Goal: Obtain resource: Download file/media

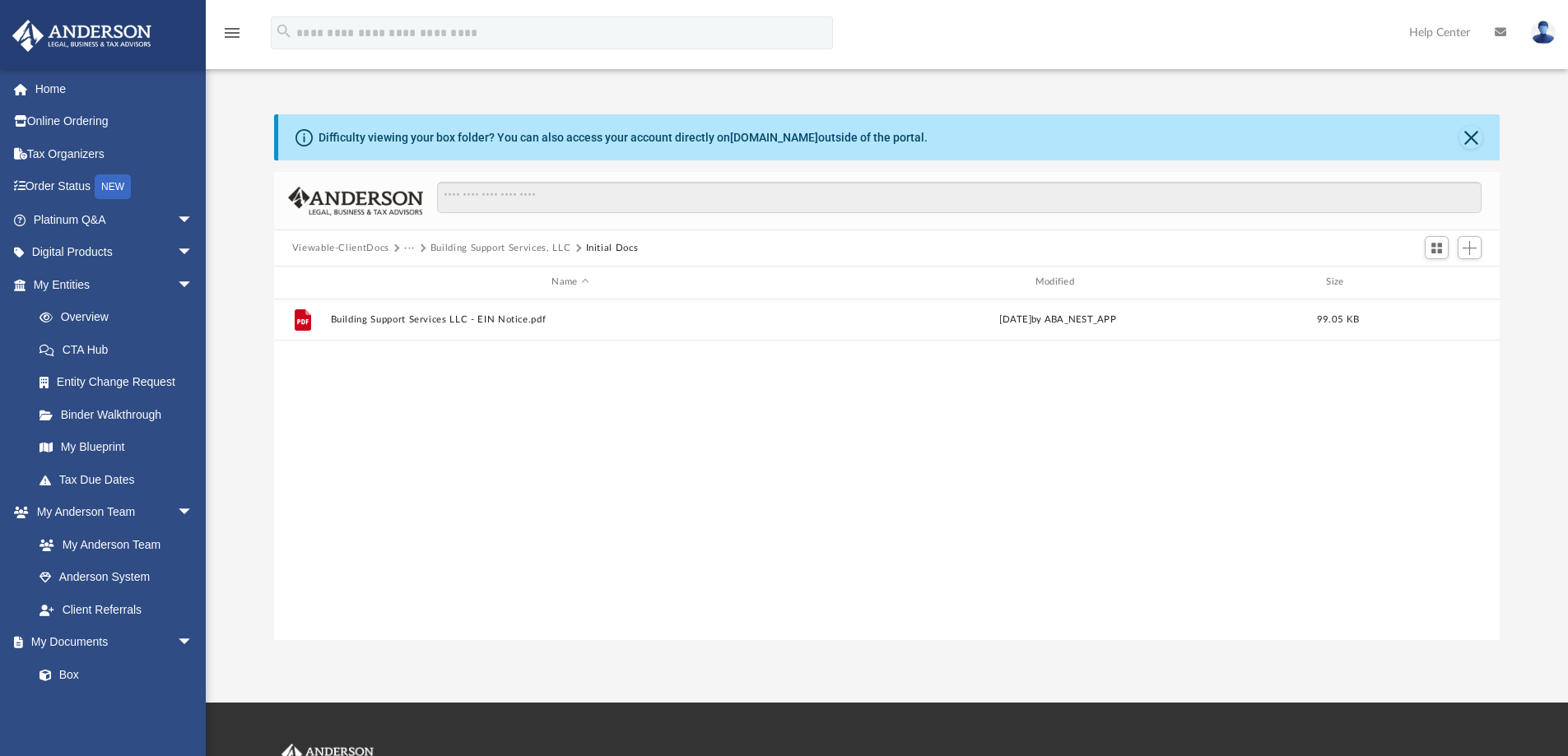
scroll to position [362, 1214]
click at [463, 245] on button "Building Support Services, LLC" at bounding box center [501, 248] width 141 height 14
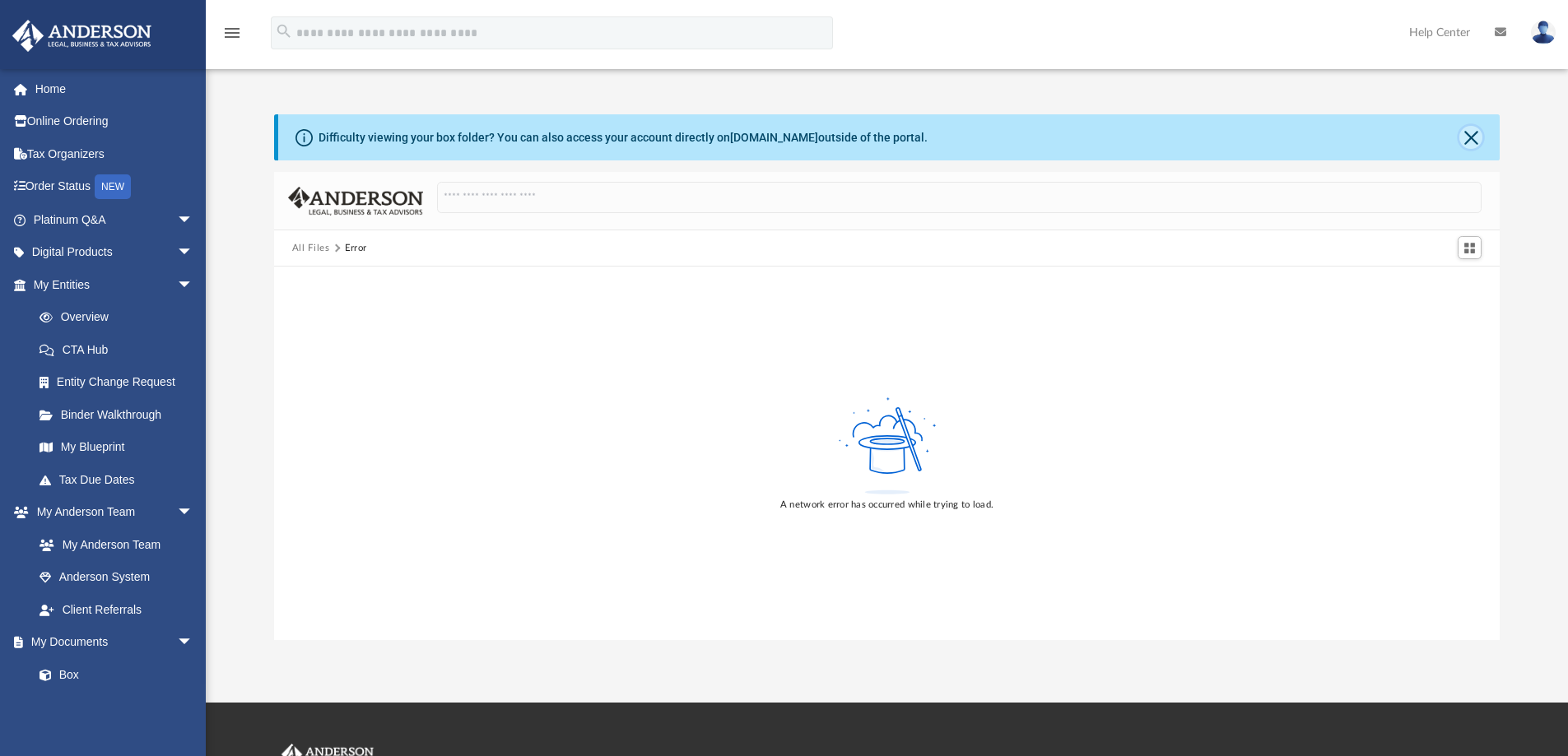
click at [1466, 134] on button "Close" at bounding box center [1471, 137] width 23 height 23
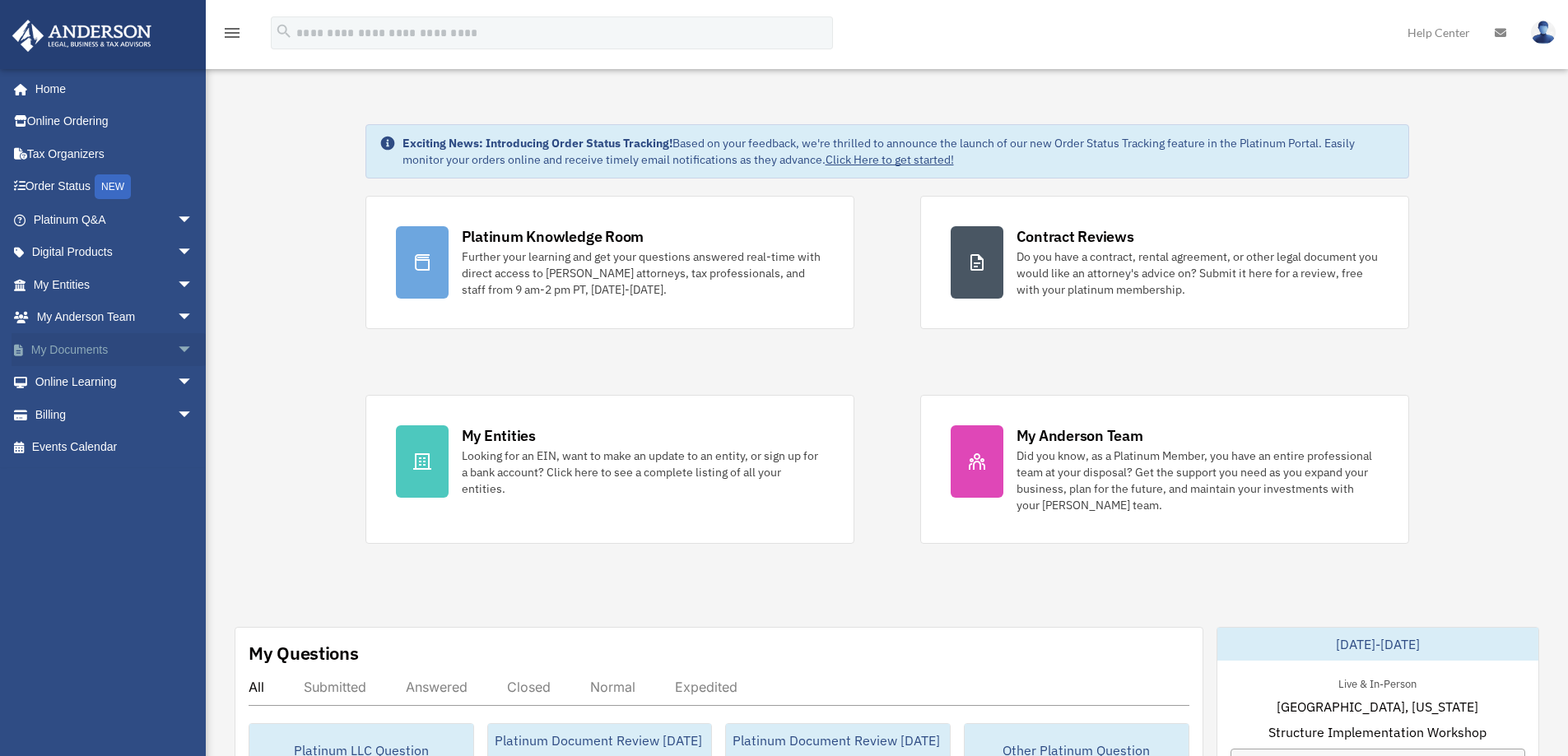
click at [177, 349] on span "arrow_drop_down" at bounding box center [193, 350] width 33 height 33
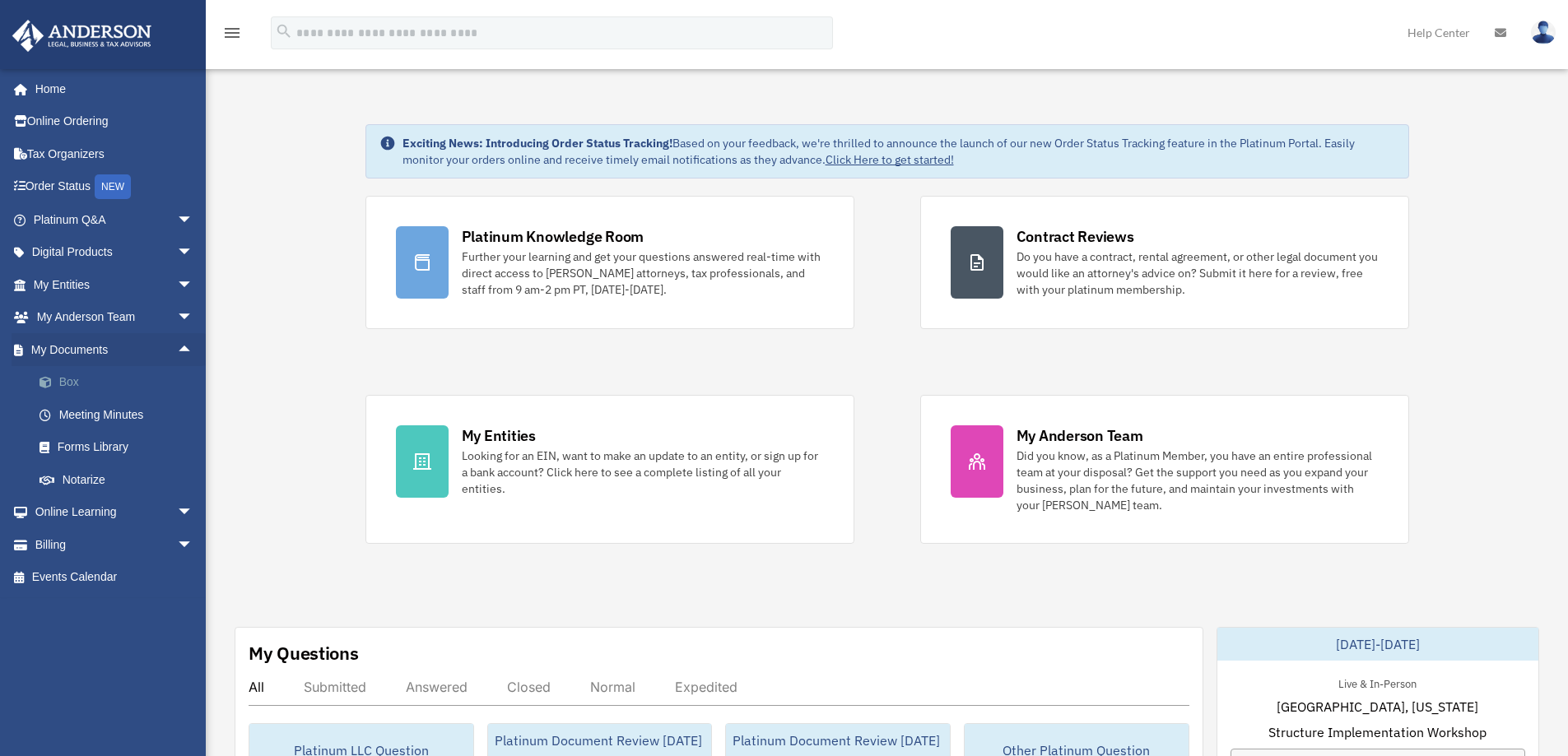
click at [64, 377] on link "Box" at bounding box center [121, 382] width 195 height 33
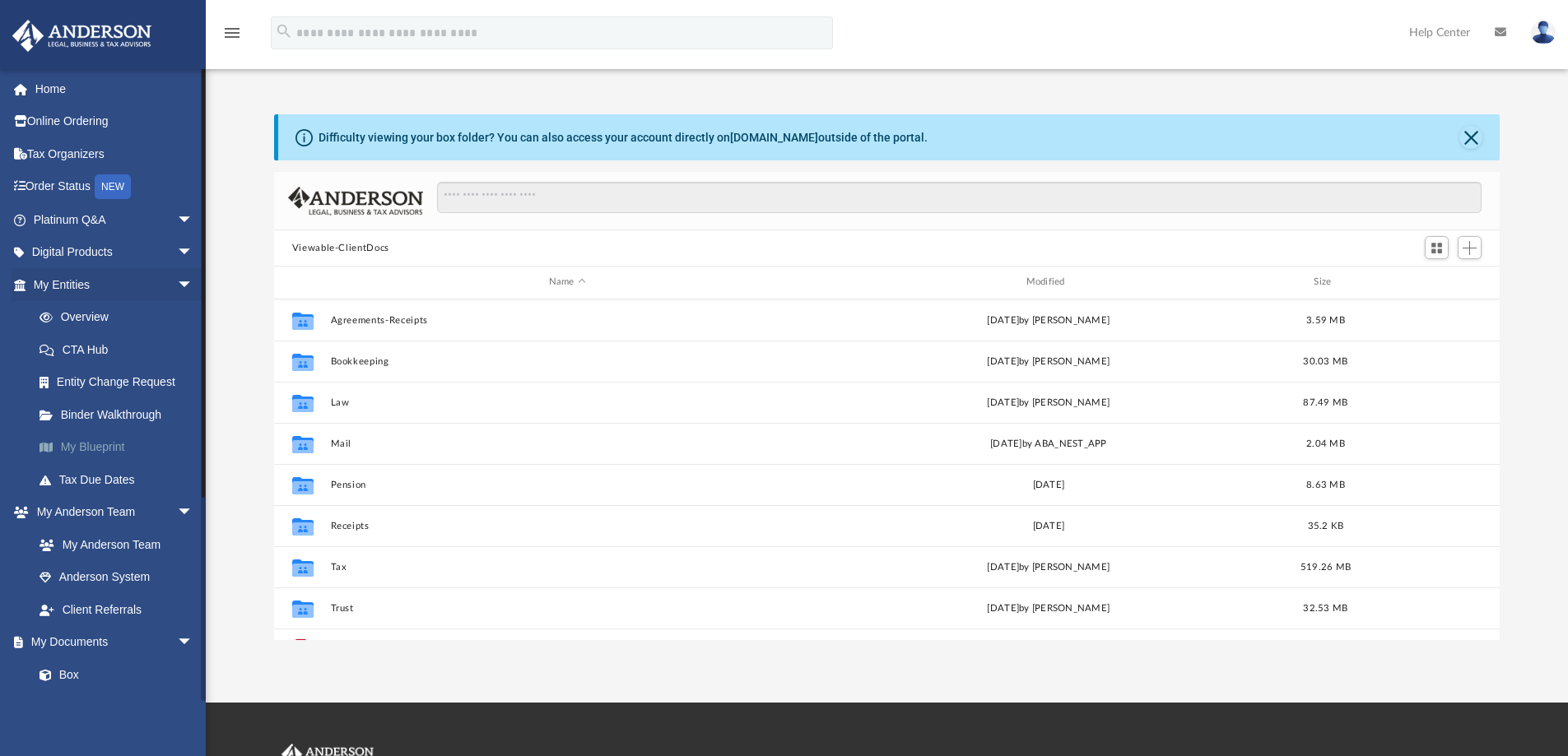
scroll to position [362, 1214]
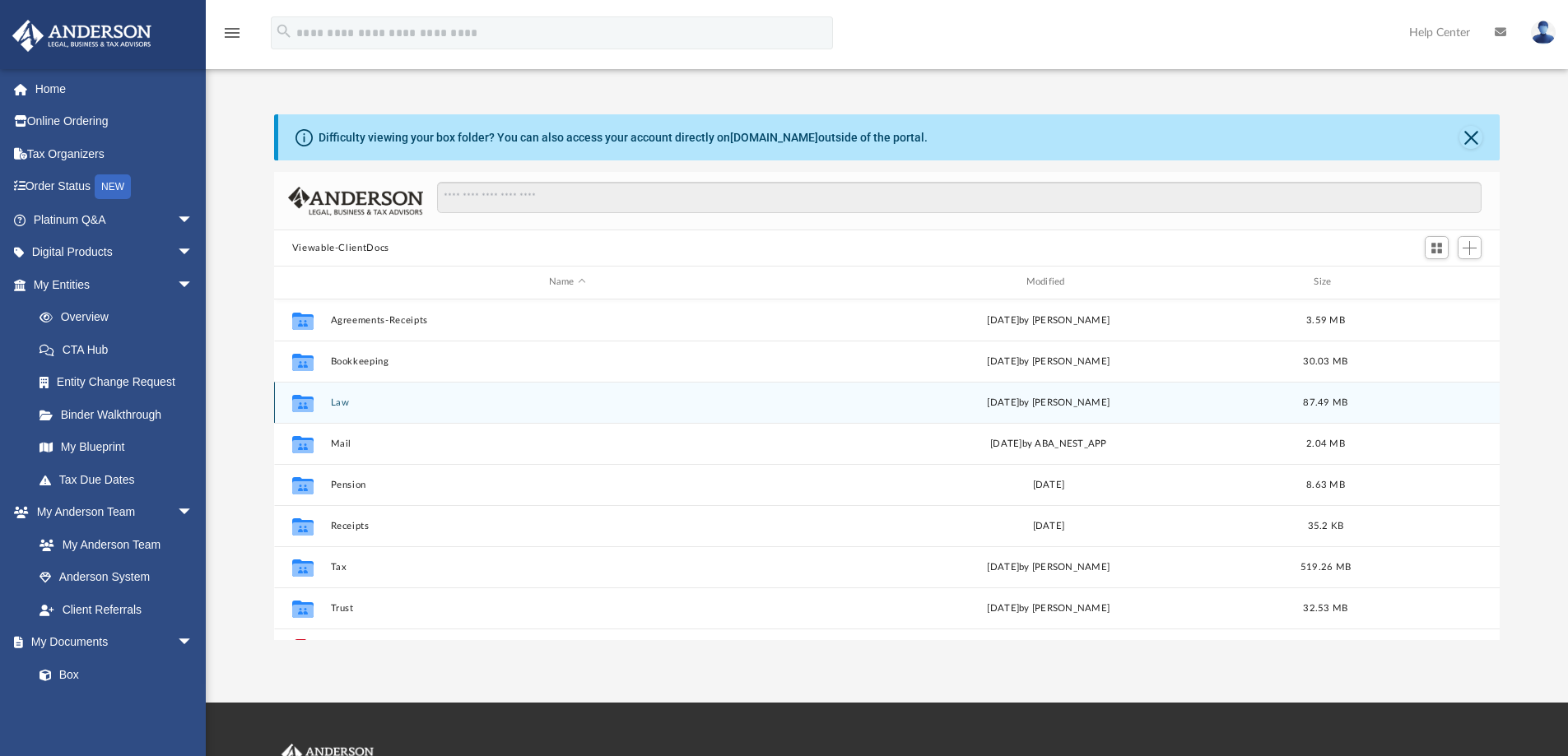
click at [340, 402] on button "Law" at bounding box center [567, 403] width 474 height 11
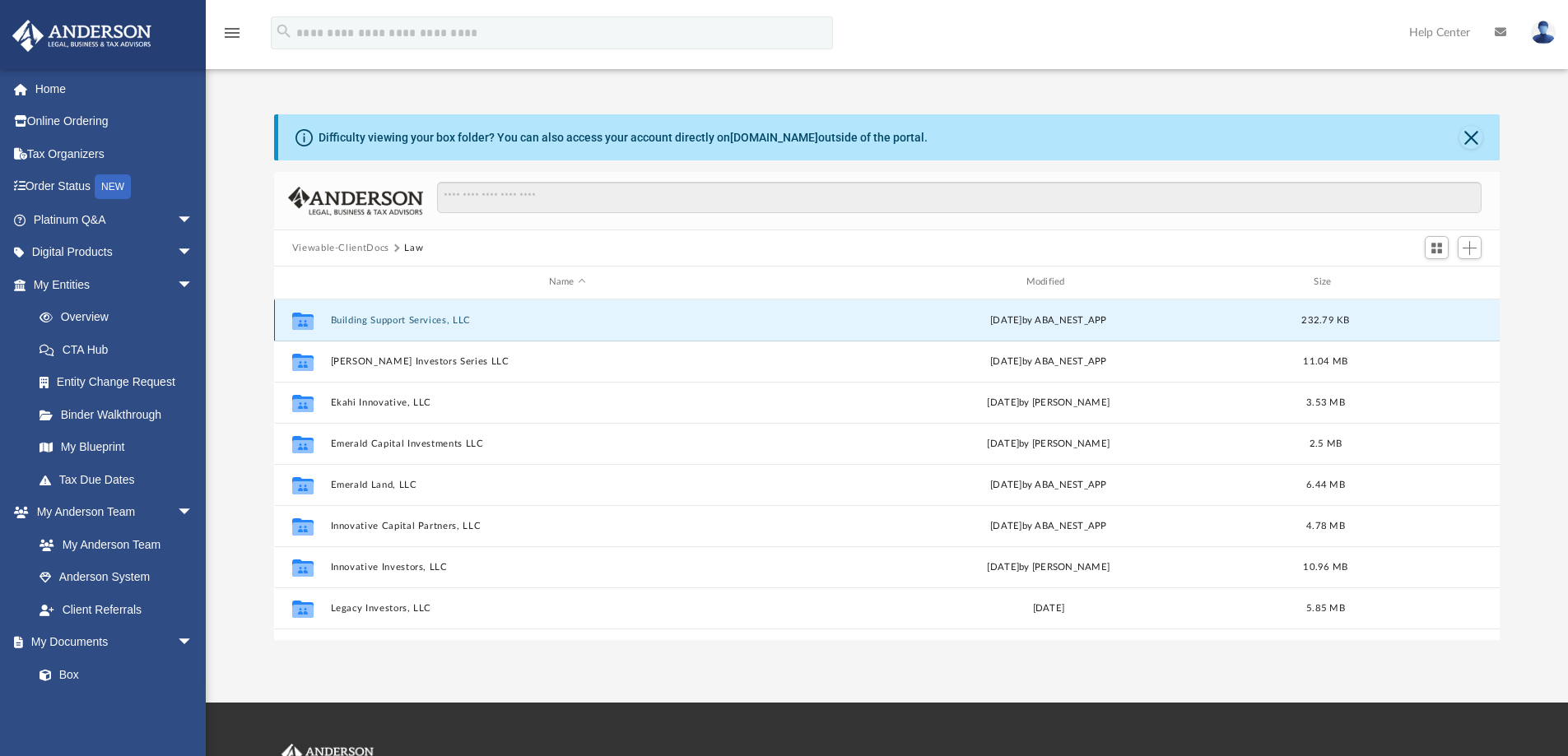
click at [342, 318] on button "Building Support Services, LLC" at bounding box center [567, 321] width 474 height 11
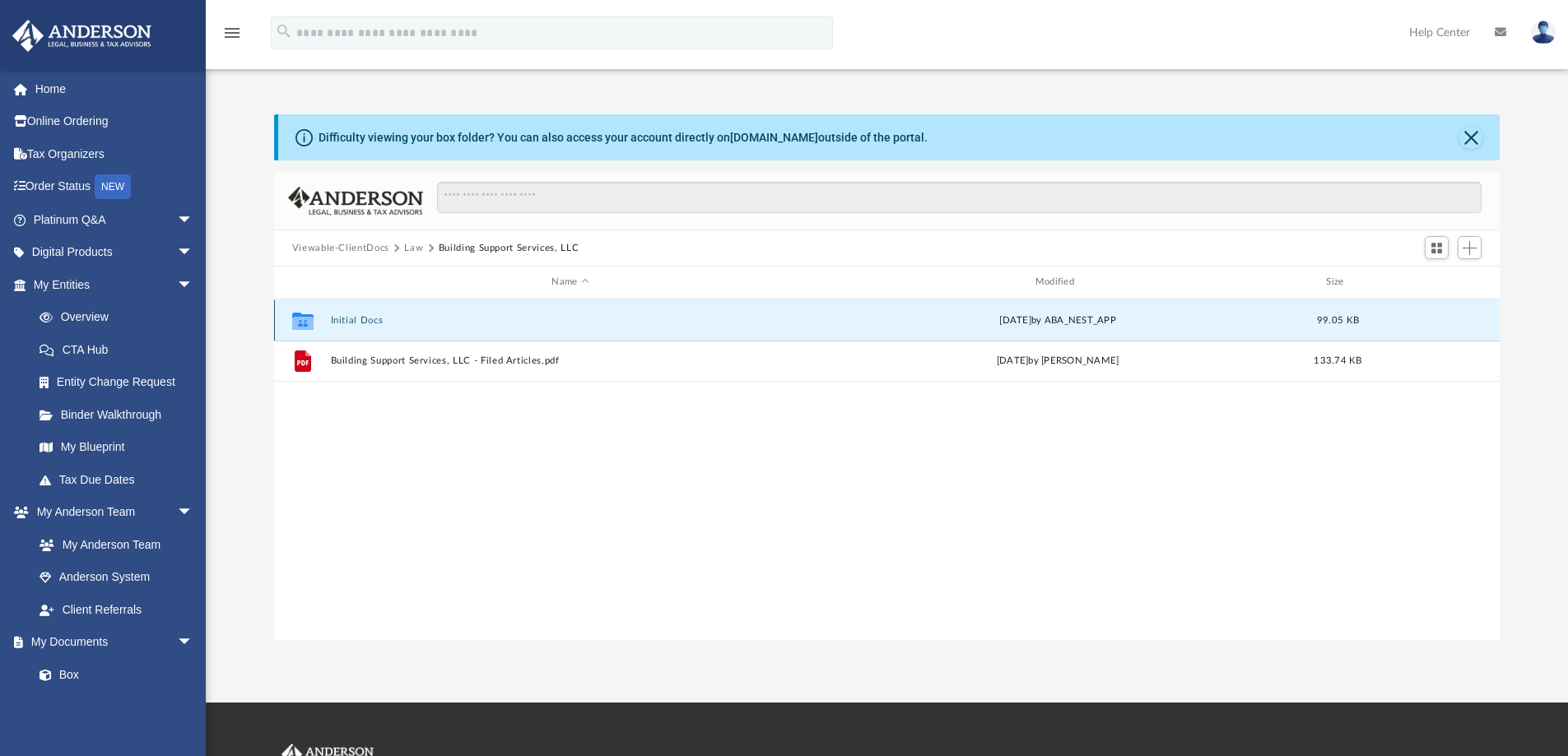
click at [355, 320] on button "Initial Docs" at bounding box center [569, 321] width 480 height 11
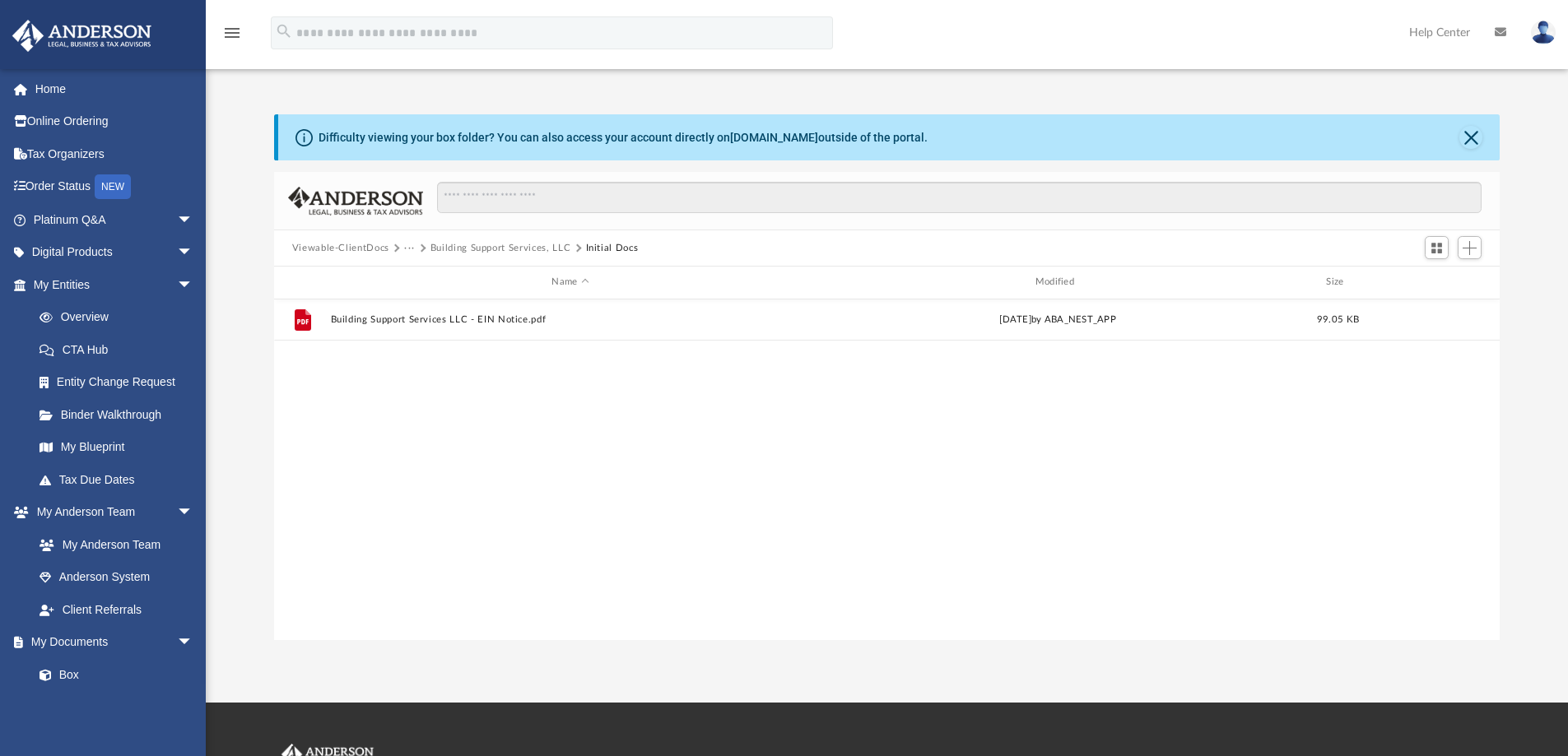
click at [461, 247] on button "Building Support Services, LLC" at bounding box center [501, 248] width 141 height 14
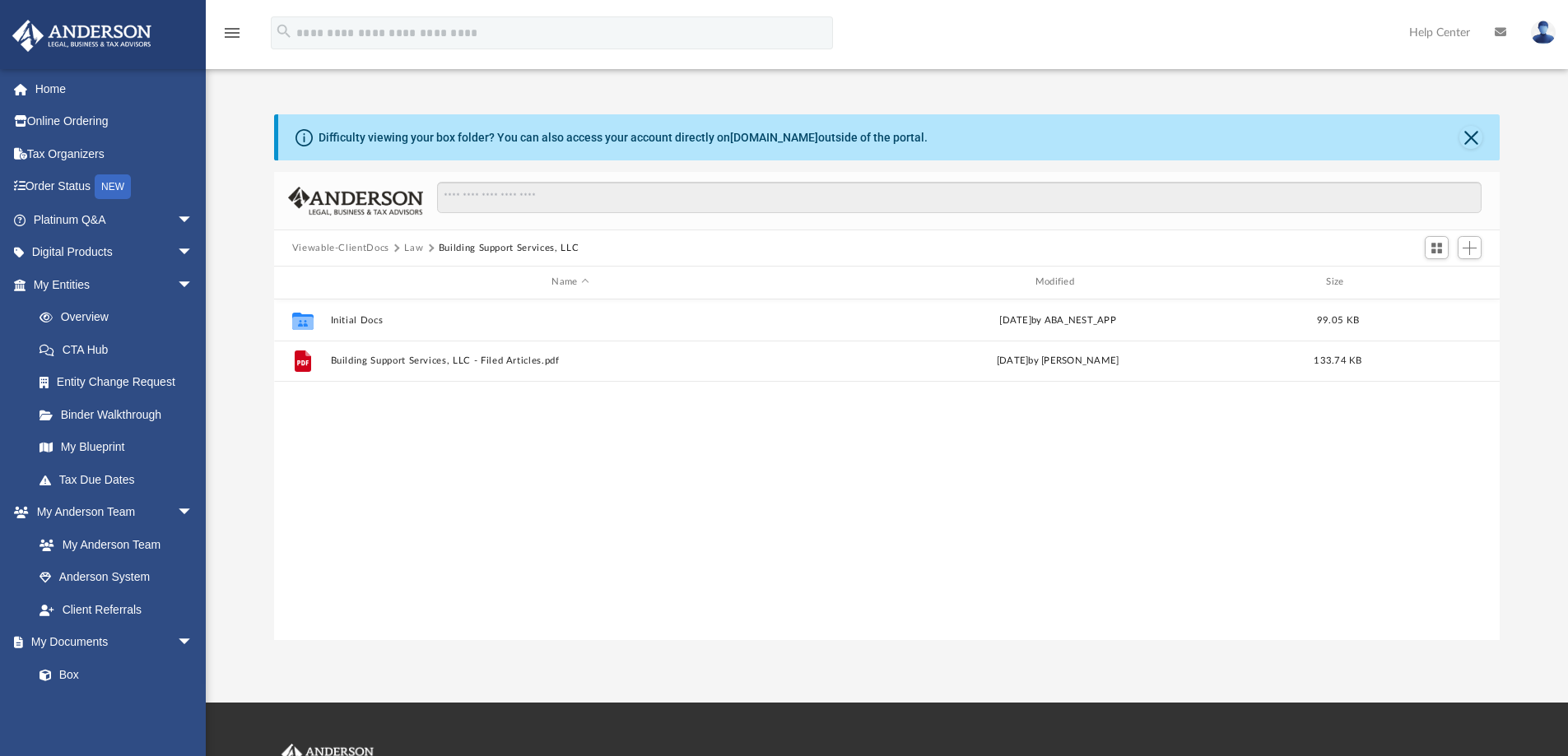
click at [411, 247] on button "Law" at bounding box center [413, 248] width 19 height 14
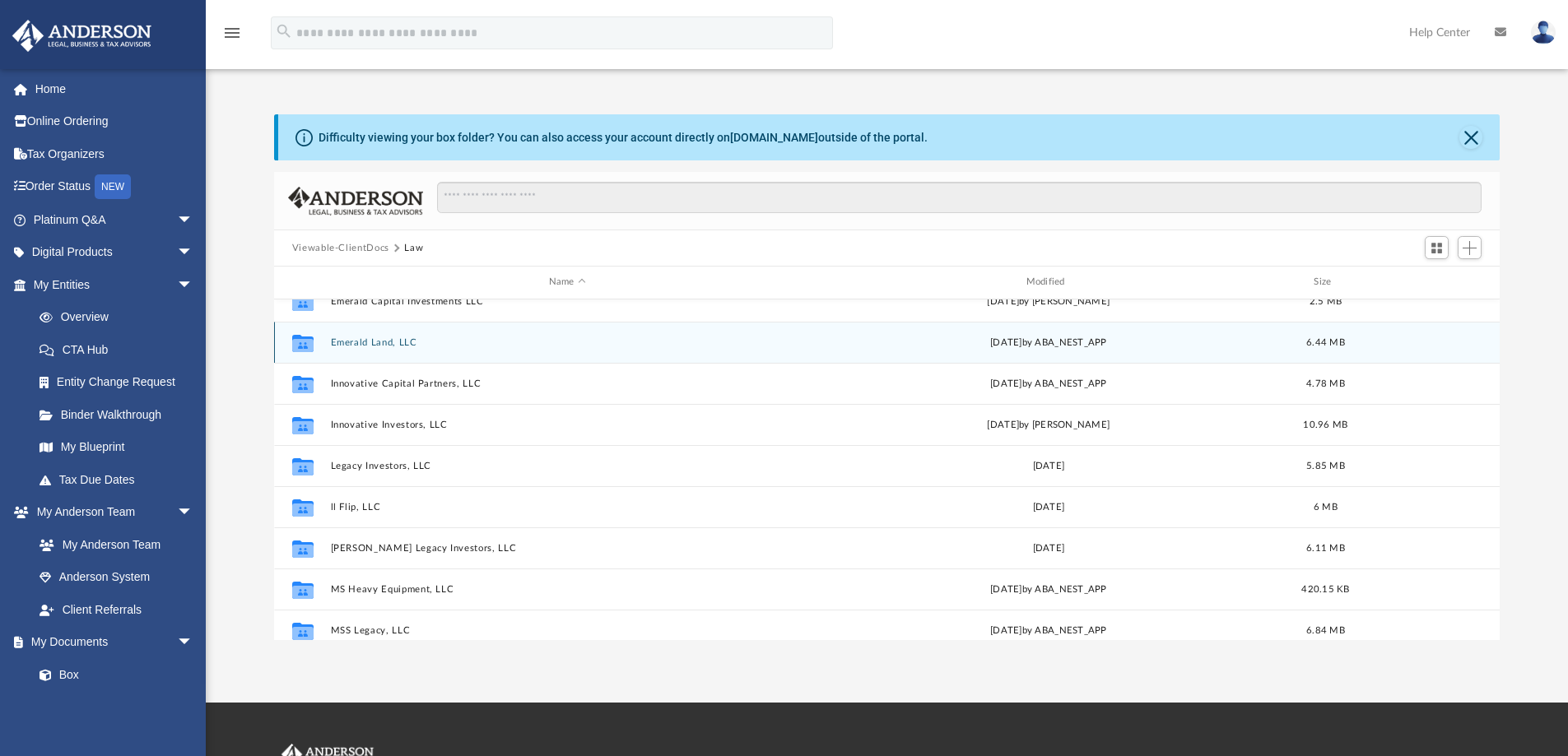
scroll to position [164, 0]
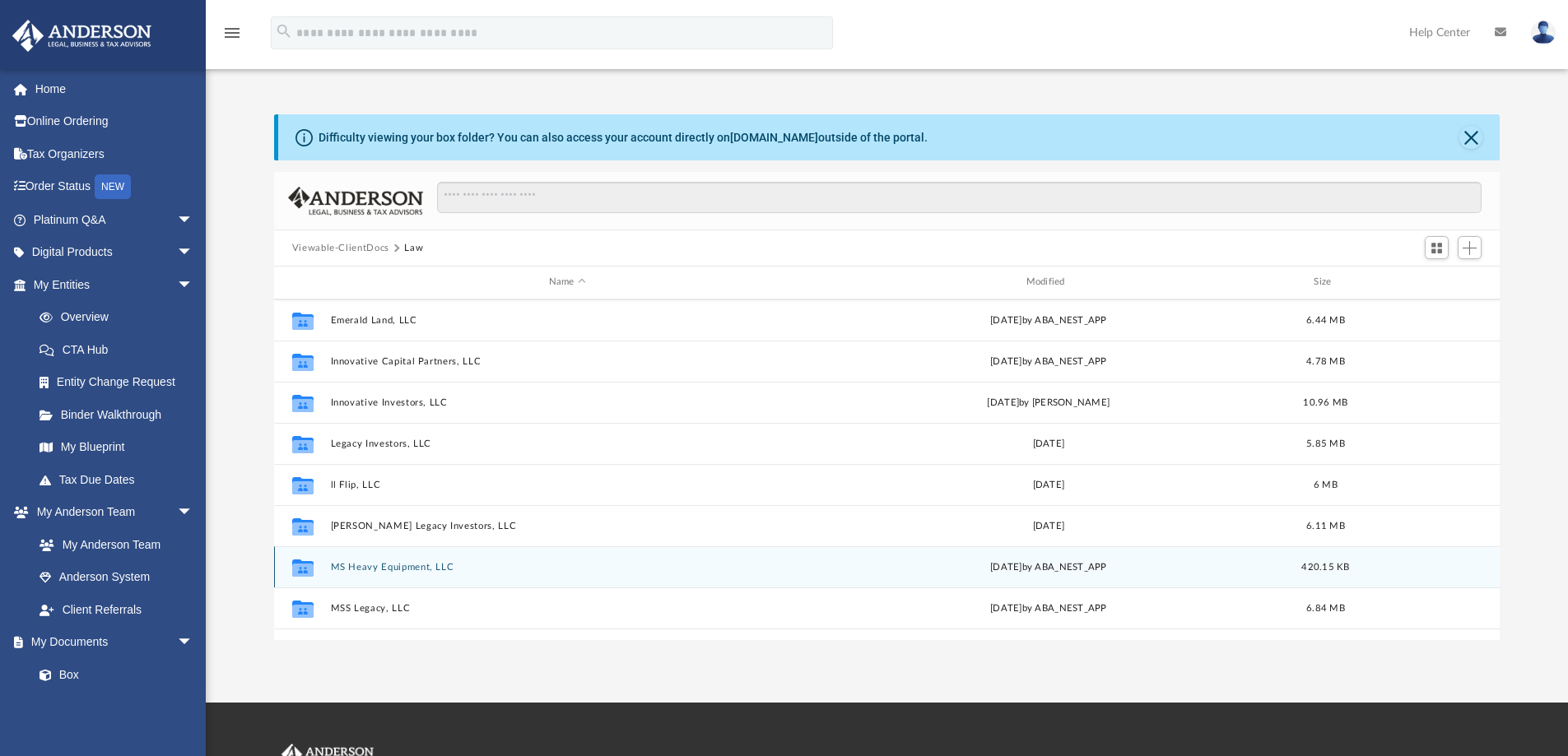
click at [352, 565] on button "MS Heavy Equipment, LLC" at bounding box center [567, 567] width 474 height 11
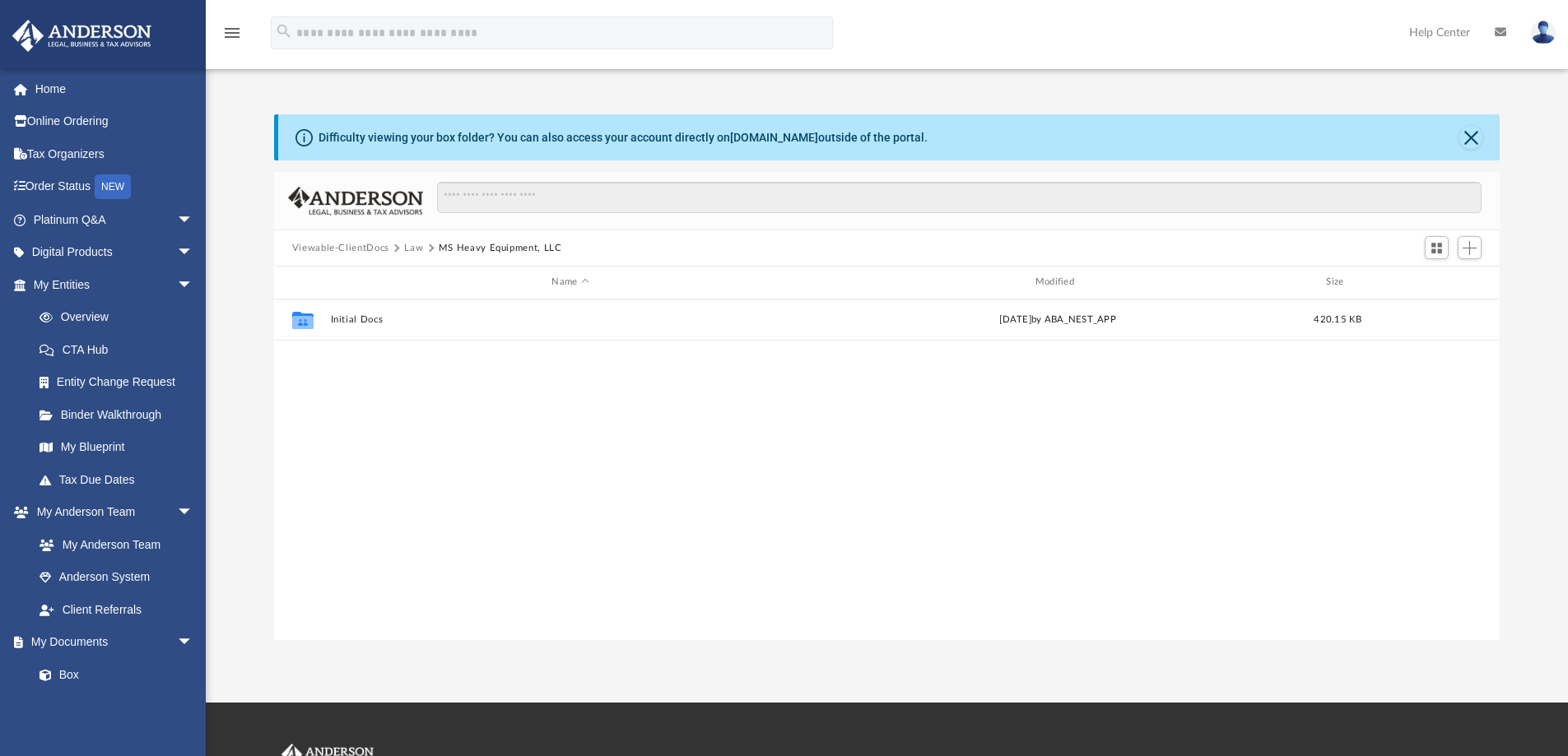
scroll to position [0, 0]
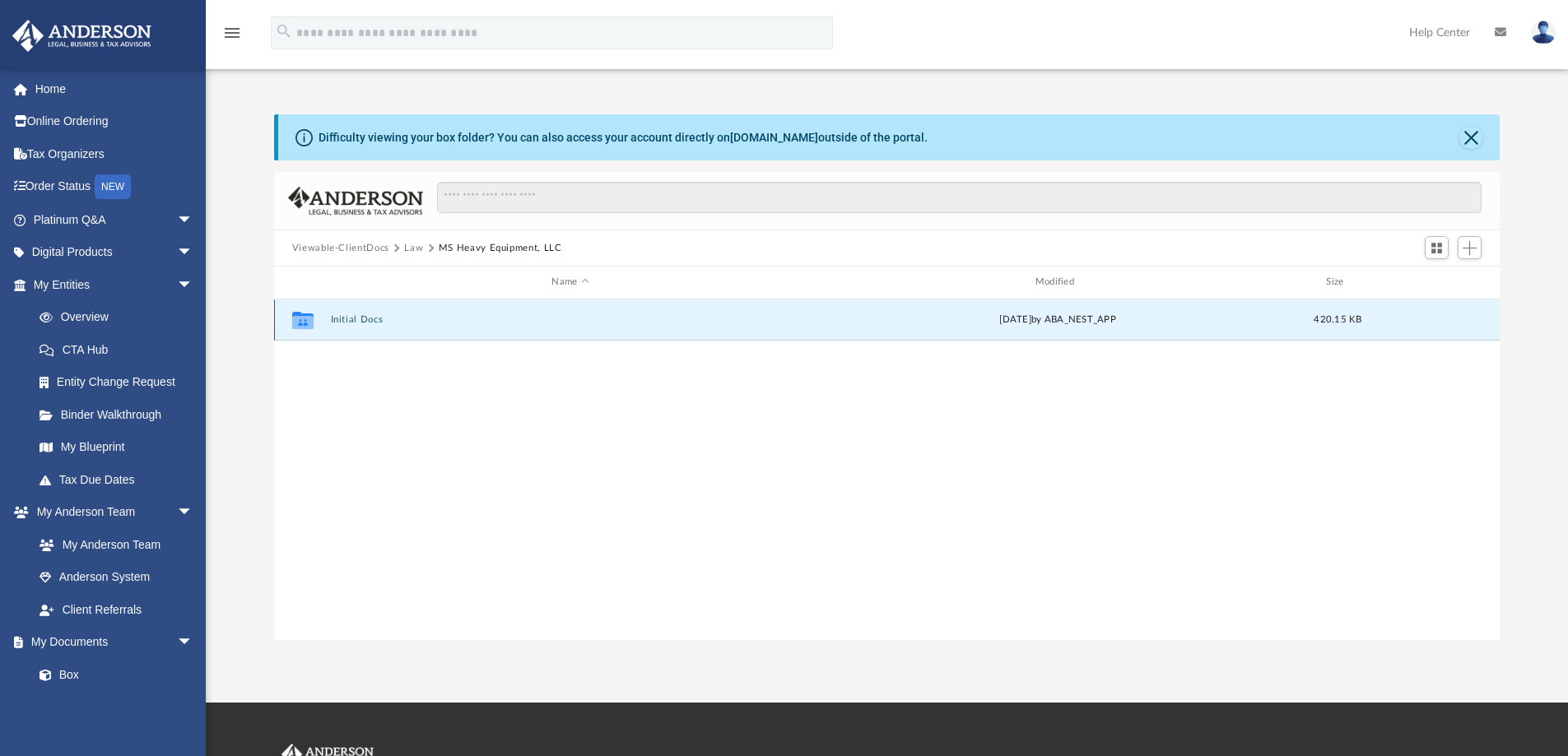
click at [363, 322] on button "Initial Docs" at bounding box center [569, 320] width 480 height 11
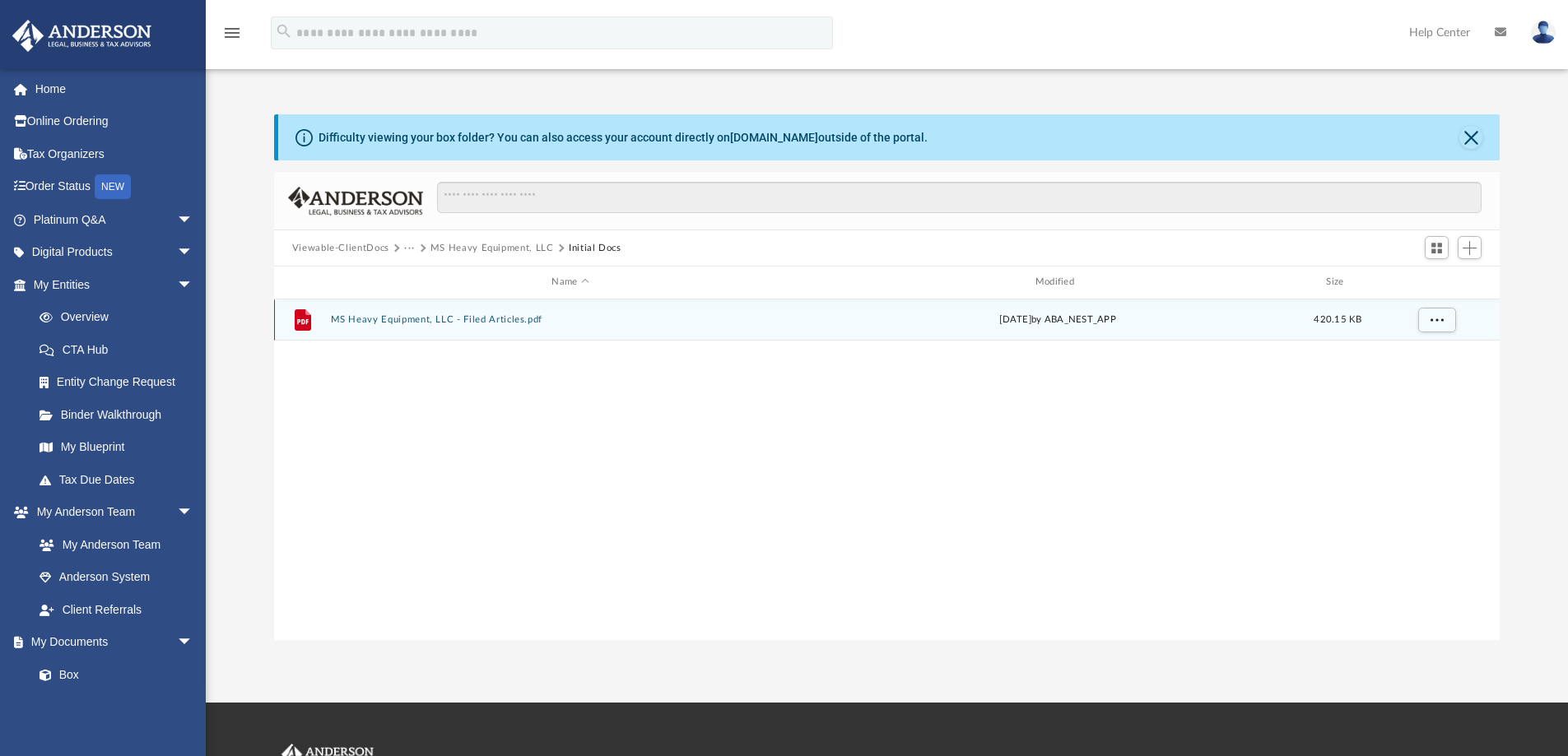
click at [360, 317] on button "MS Heavy Equipment, LLC - Filed Articles.pdf" at bounding box center [569, 320] width 480 height 11
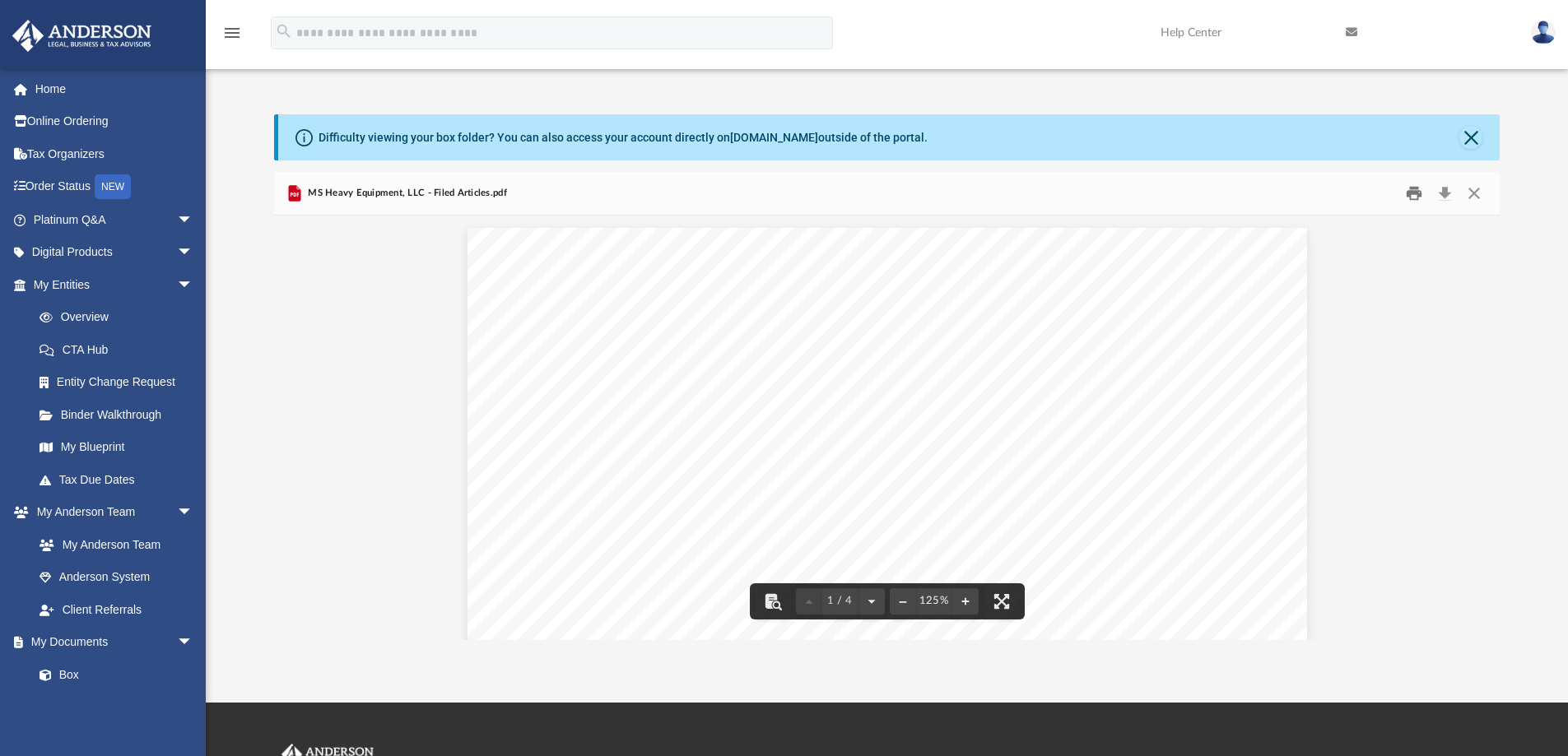
click at [1413, 190] on button "Print" at bounding box center [1414, 193] width 33 height 25
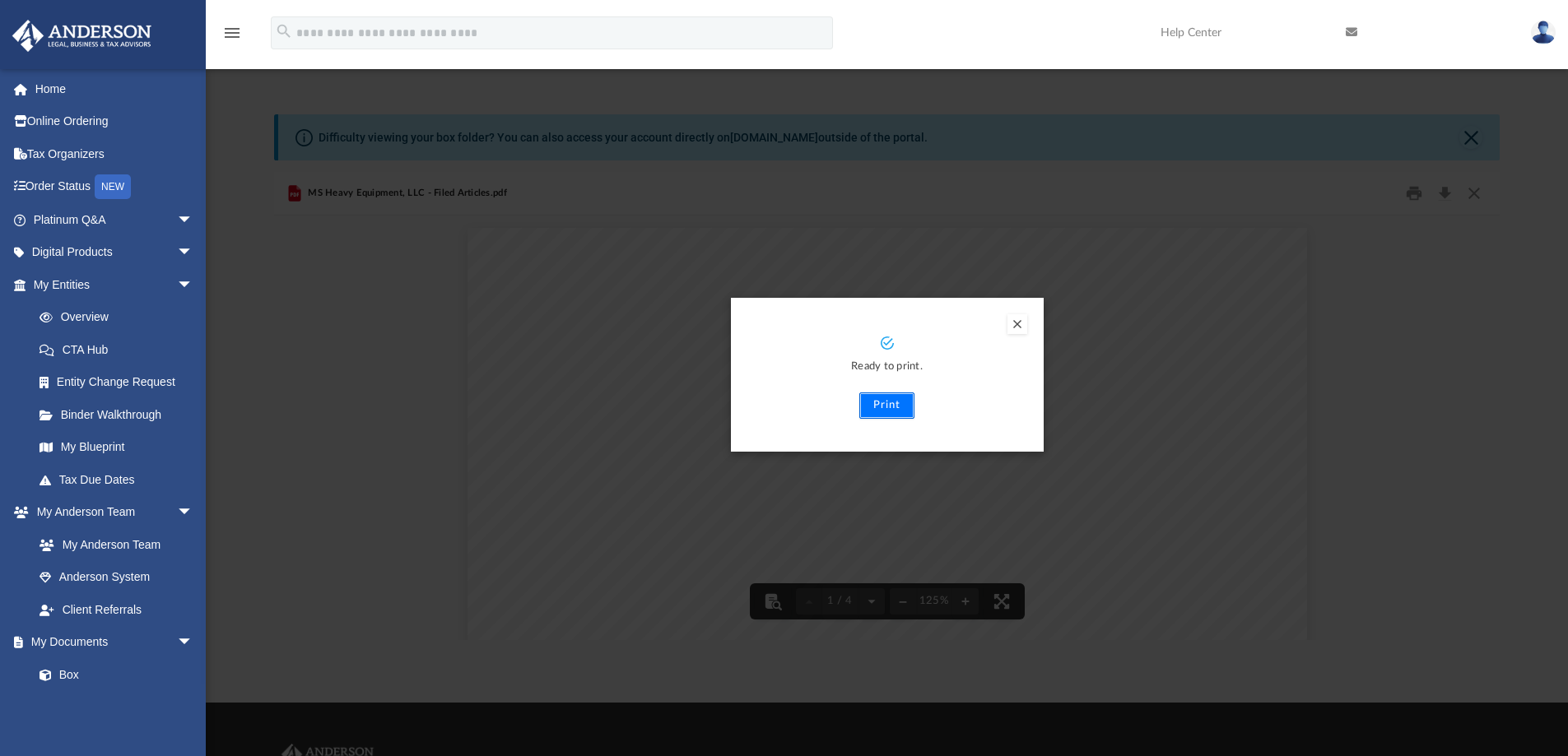
click at [895, 406] on button "Print" at bounding box center [887, 405] width 55 height 26
